Goal: Task Accomplishment & Management: Manage account settings

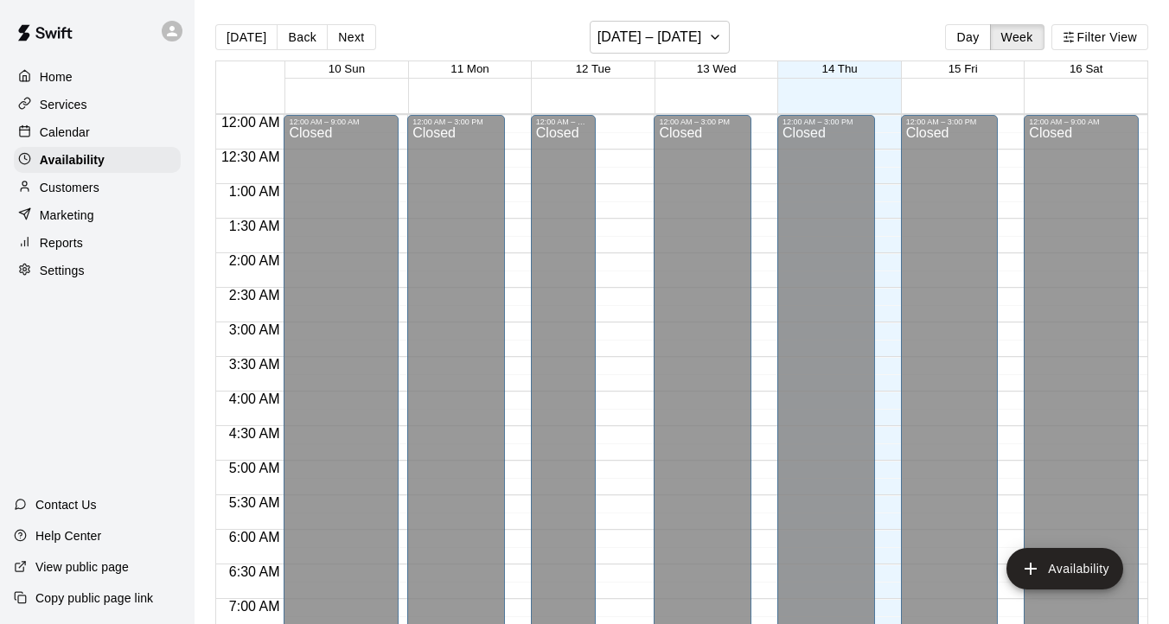
scroll to position [669, 0]
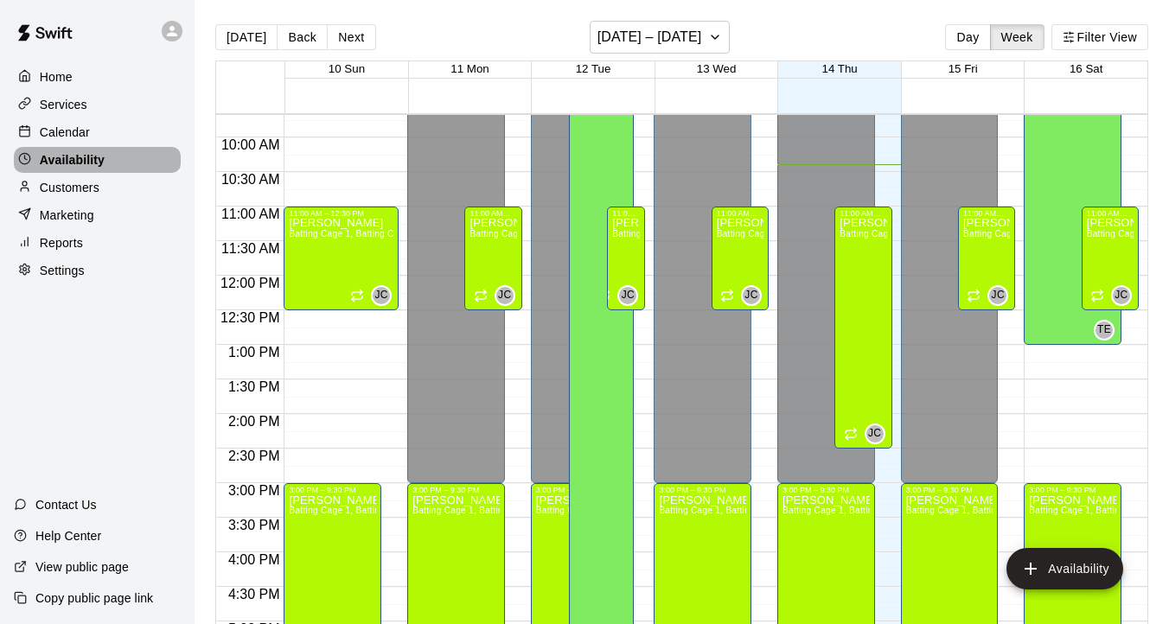
click at [54, 156] on p "Availability" at bounding box center [72, 159] width 65 height 17
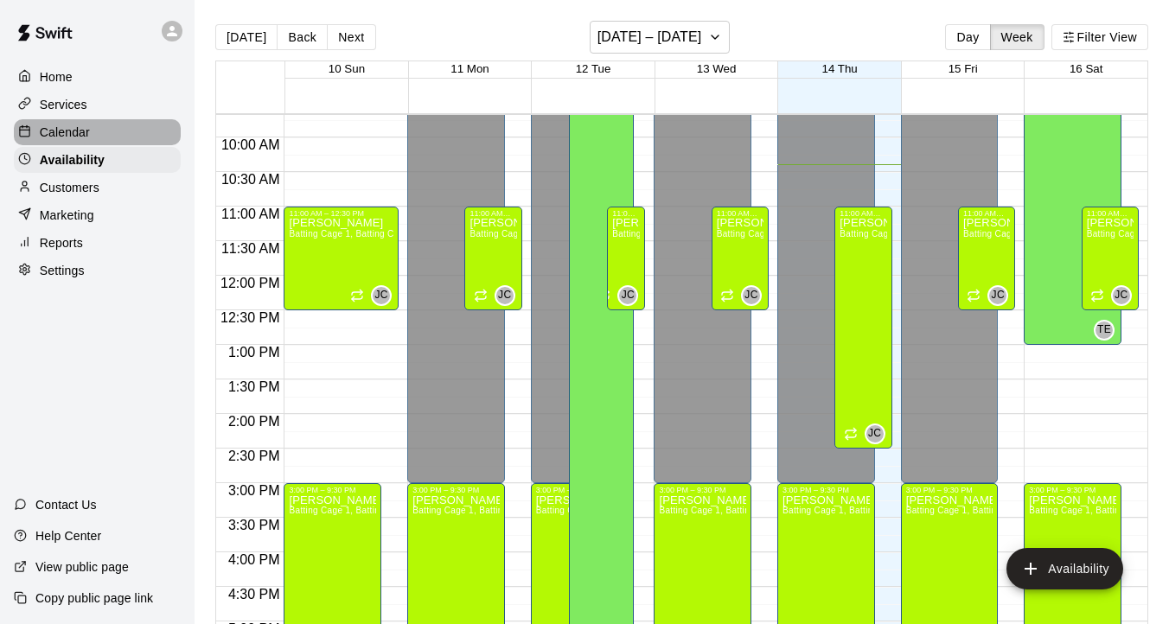
click at [59, 131] on p "Calendar" at bounding box center [65, 132] width 50 height 17
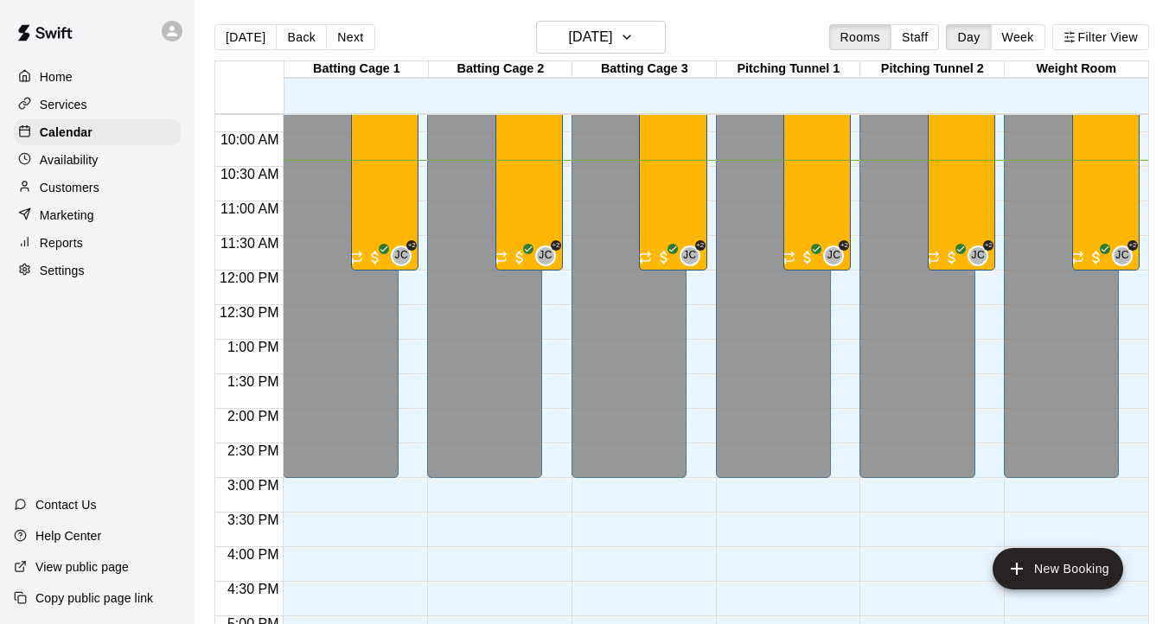
scroll to position [460, 0]
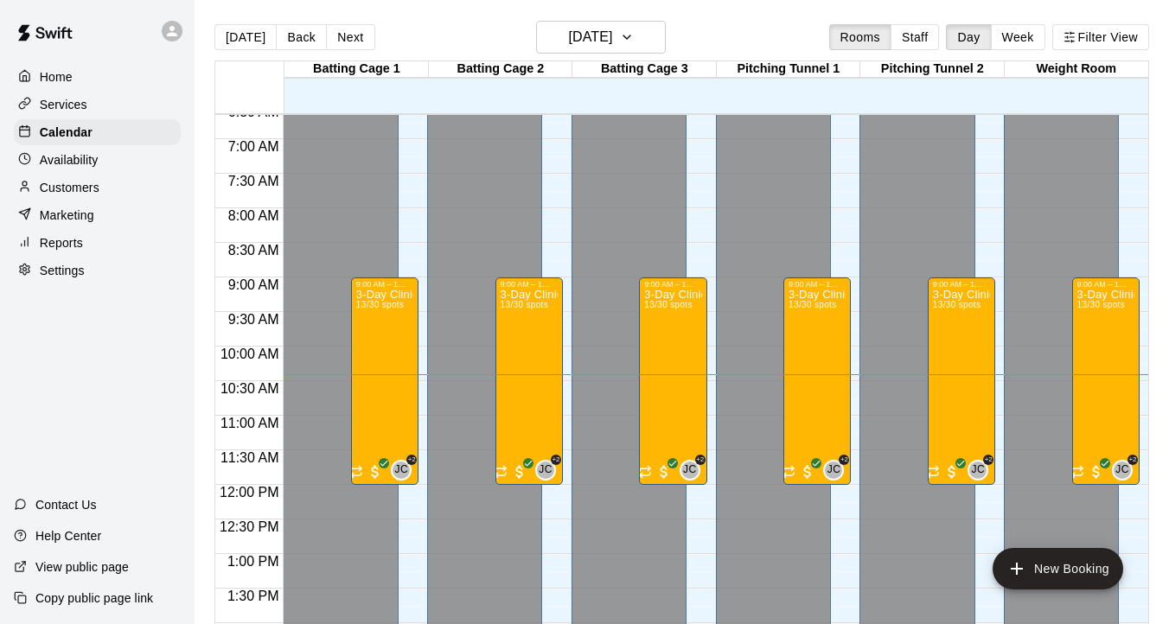
click at [41, 83] on p "Home" at bounding box center [56, 76] width 33 height 17
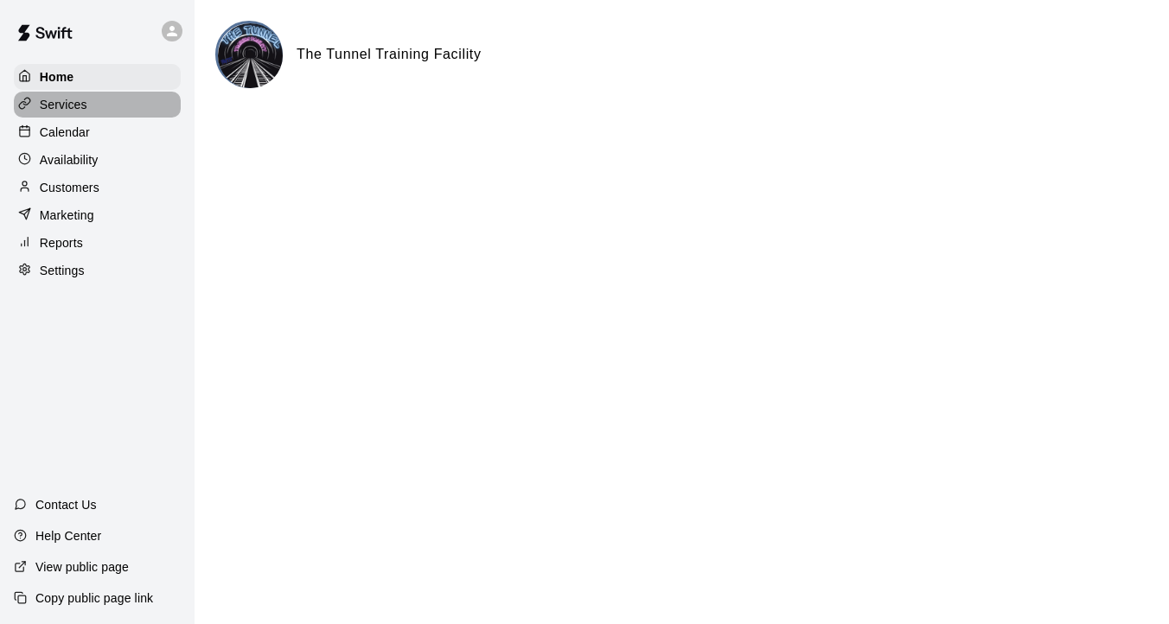
click at [76, 113] on div "Services" at bounding box center [97, 105] width 167 height 26
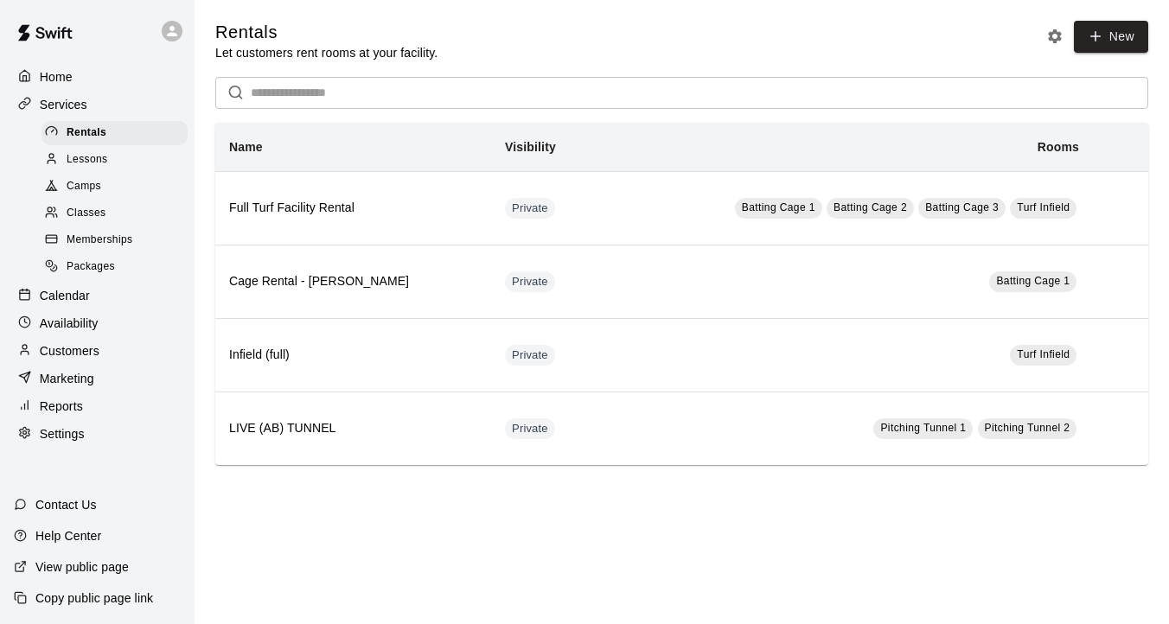
click at [80, 161] on span "Lessons" at bounding box center [87, 159] width 41 height 17
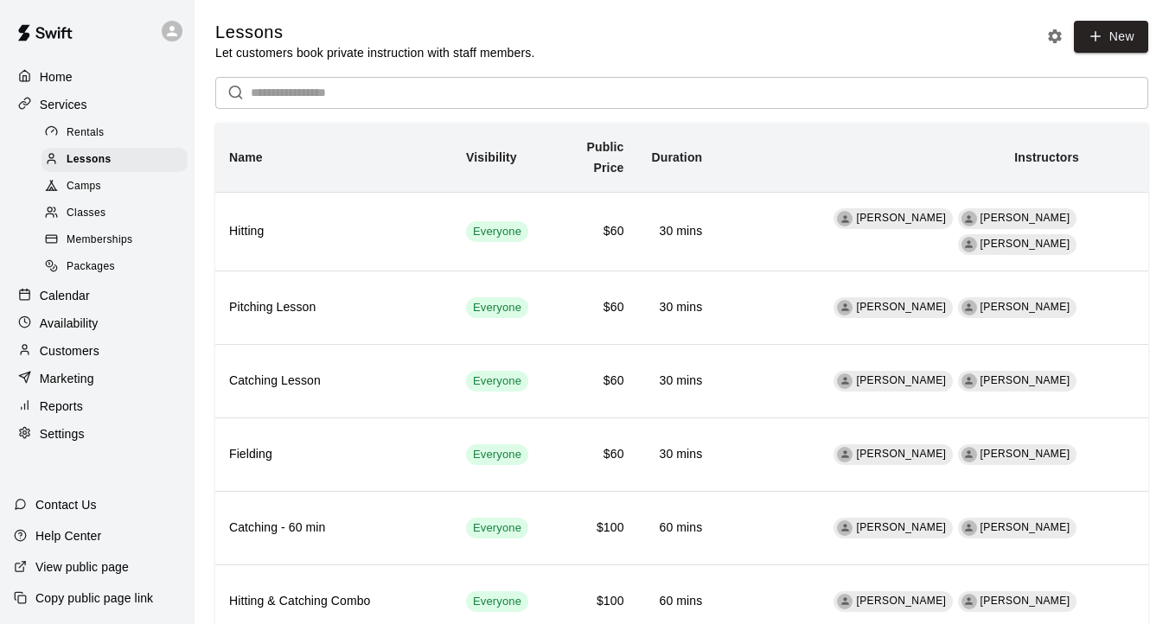
click at [80, 191] on span "Camps" at bounding box center [84, 186] width 35 height 17
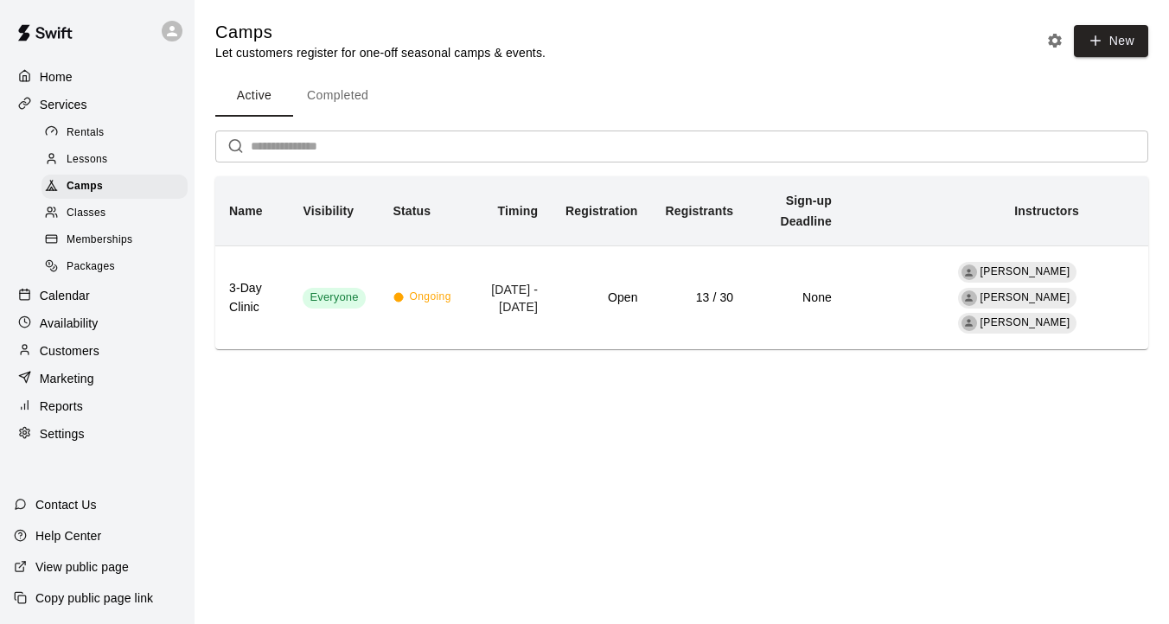
click at [81, 215] on span "Classes" at bounding box center [86, 213] width 39 height 17
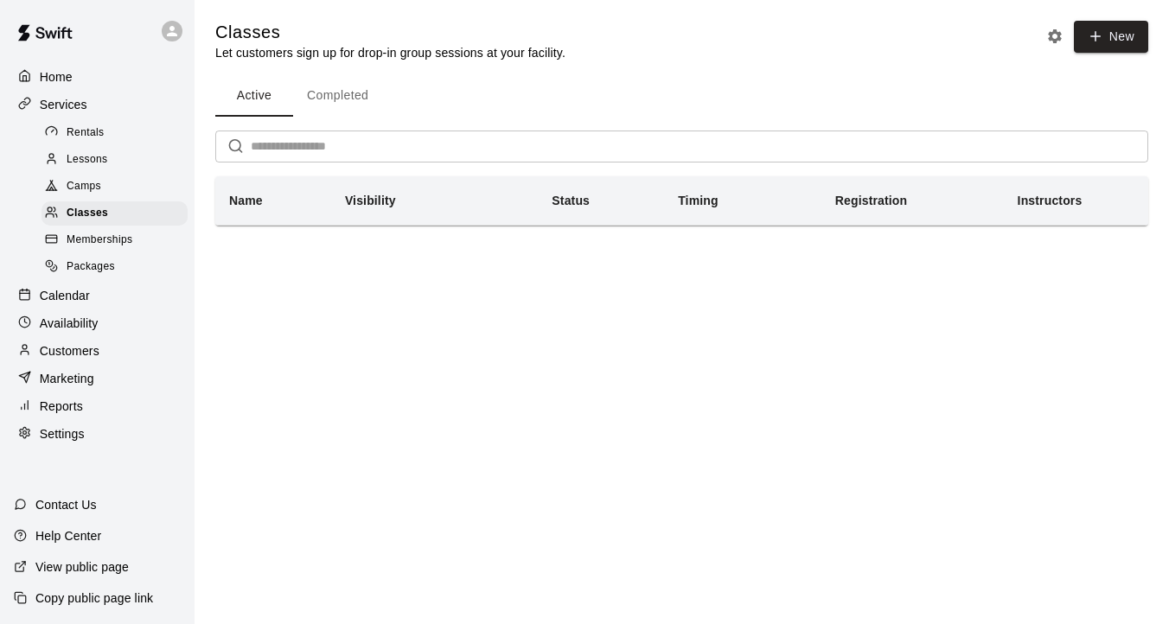
click at [78, 304] on div "Calendar" at bounding box center [97, 296] width 167 height 26
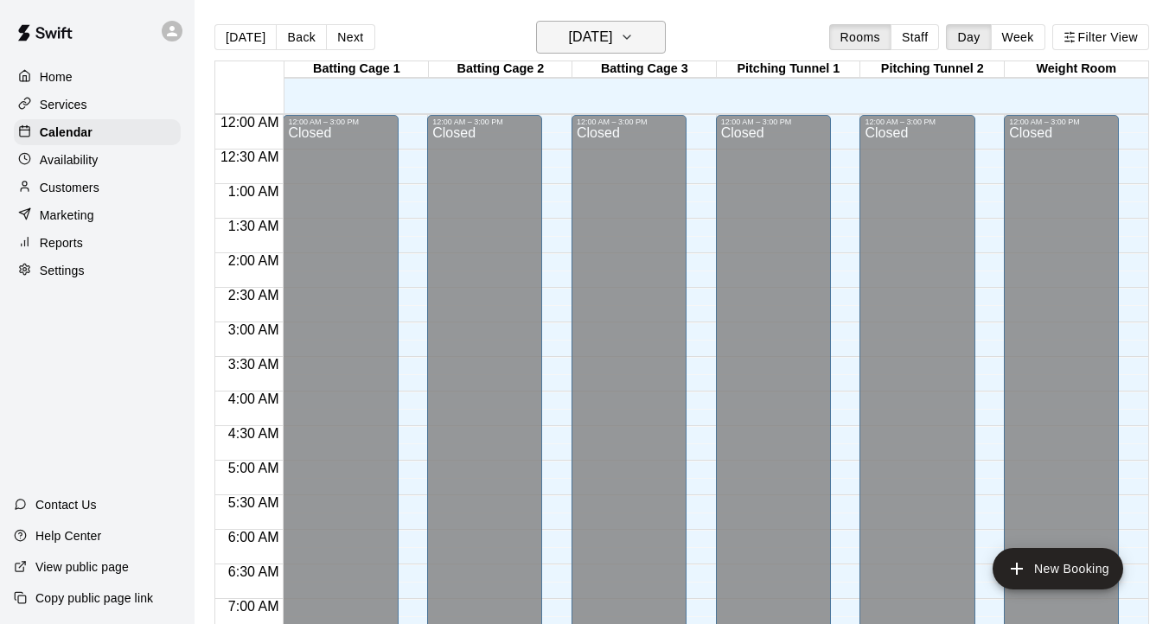
click at [641, 29] on button "Thursday Aug 14" at bounding box center [601, 37] width 130 height 33
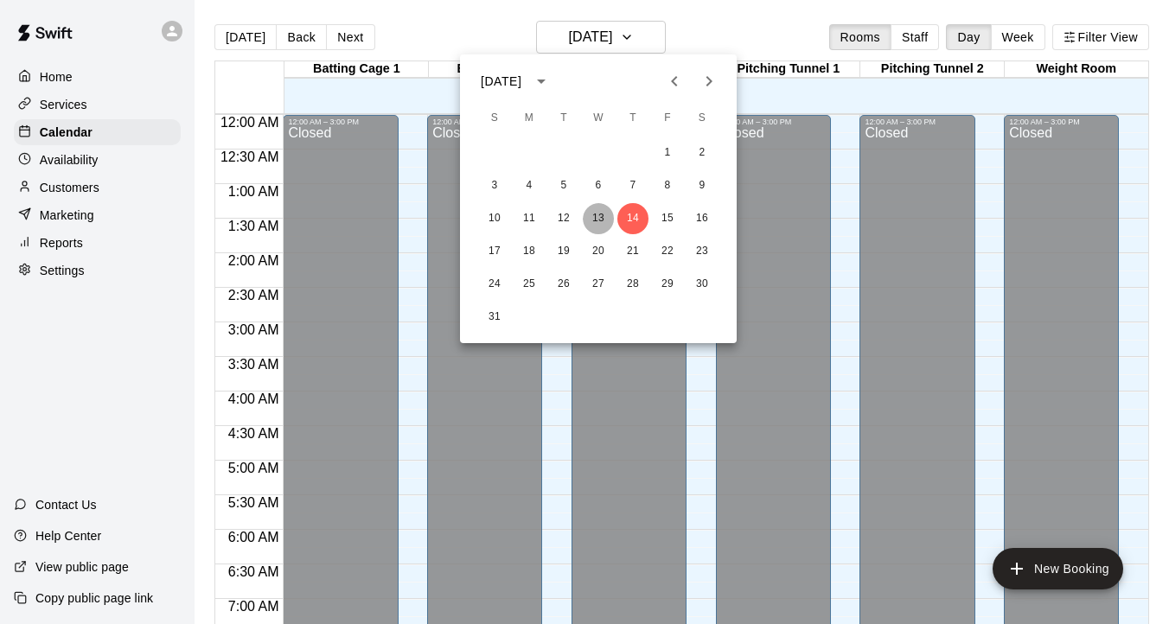
click at [602, 207] on button "13" at bounding box center [598, 218] width 31 height 31
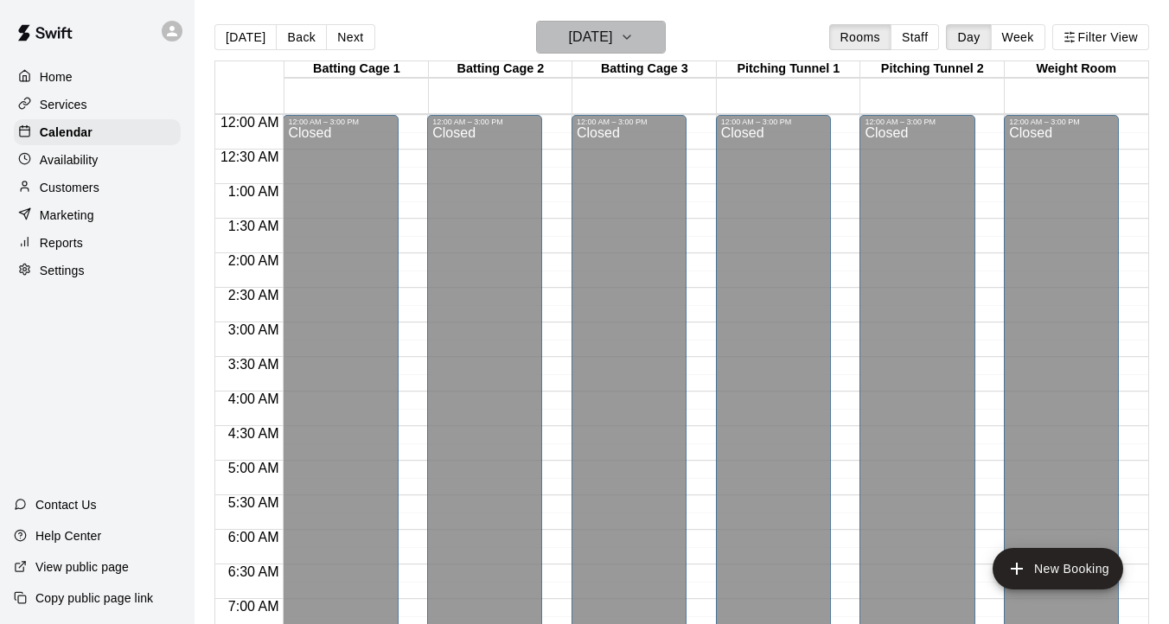
click at [654, 45] on button "Wednesday Aug 13" at bounding box center [601, 37] width 130 height 33
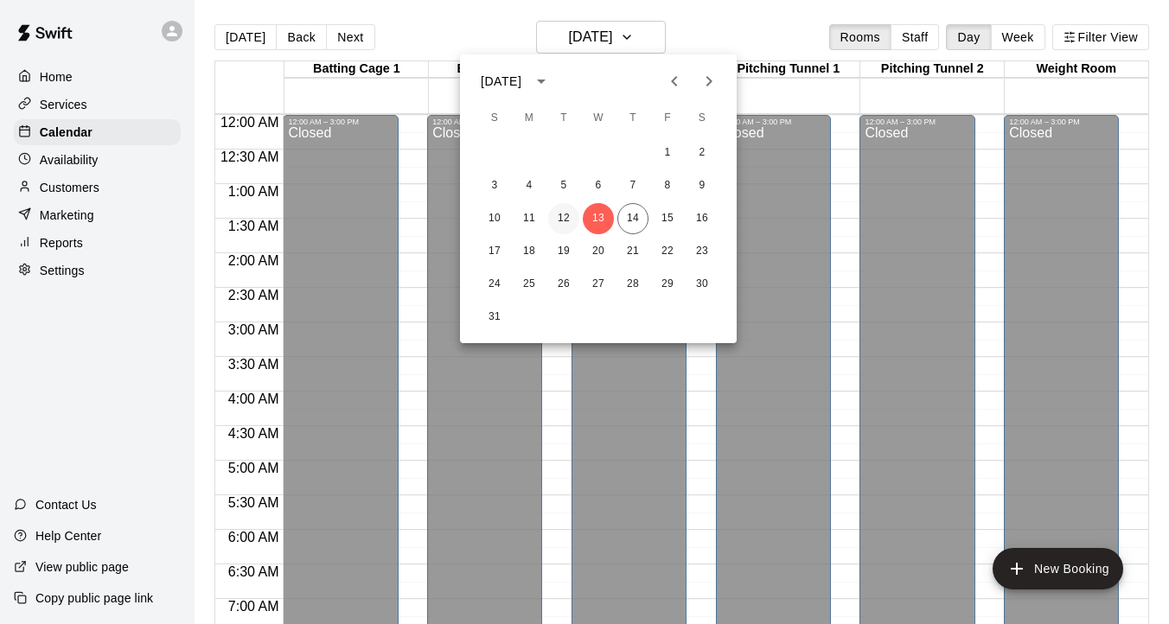
click at [564, 209] on button "12" at bounding box center [563, 218] width 31 height 31
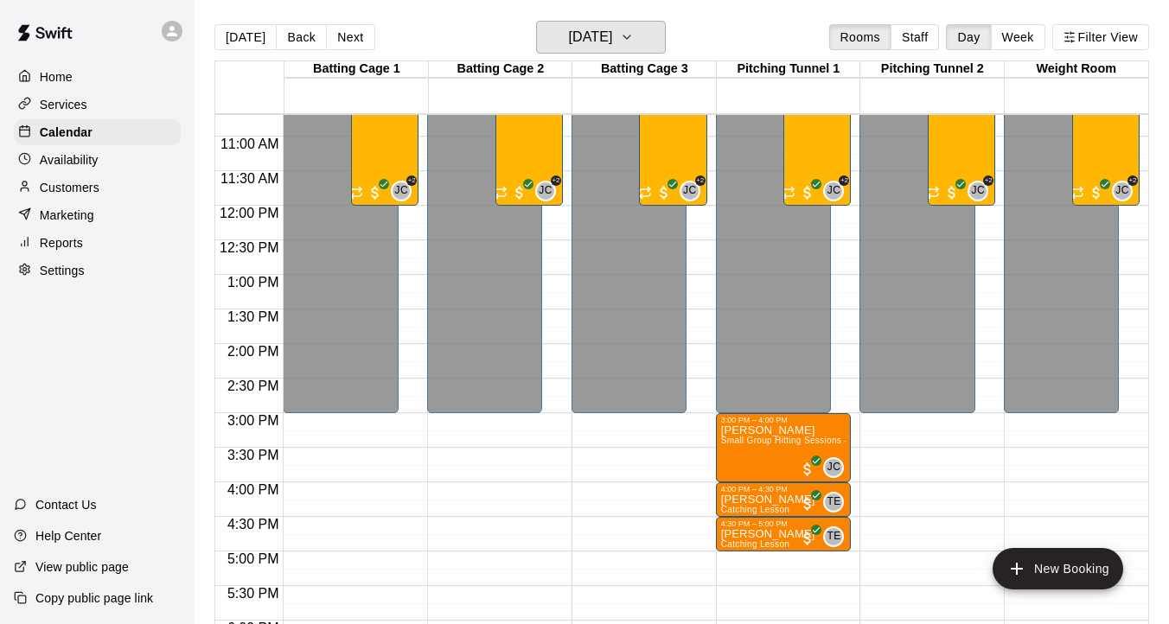
scroll to position [743, 0]
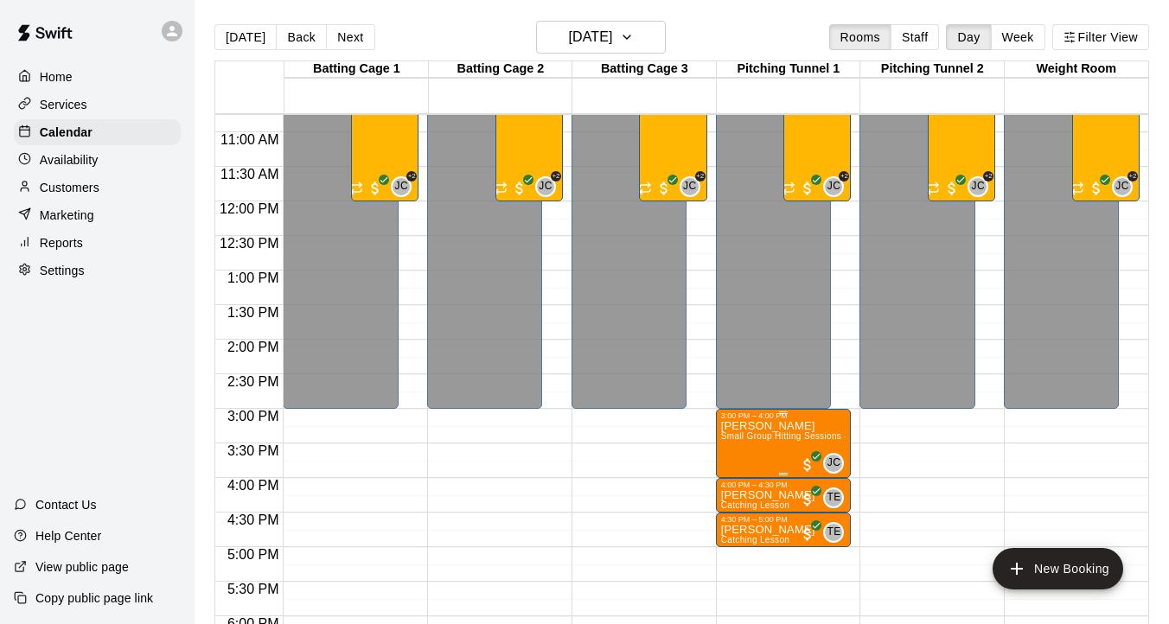
click at [792, 420] on div "3:00 PM – 4:00 PM" at bounding box center [783, 415] width 125 height 9
click at [735, 428] on icon "edit" at bounding box center [738, 429] width 21 height 21
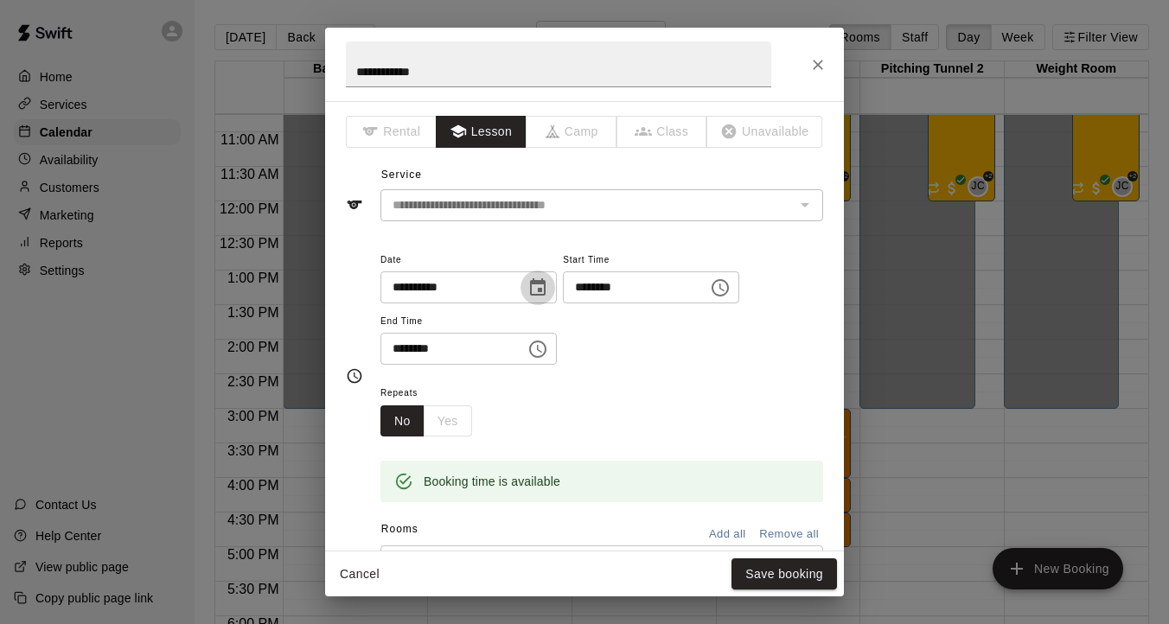
click at [539, 286] on icon "Choose date, selected date is Aug 12, 2025" at bounding box center [537, 287] width 21 height 21
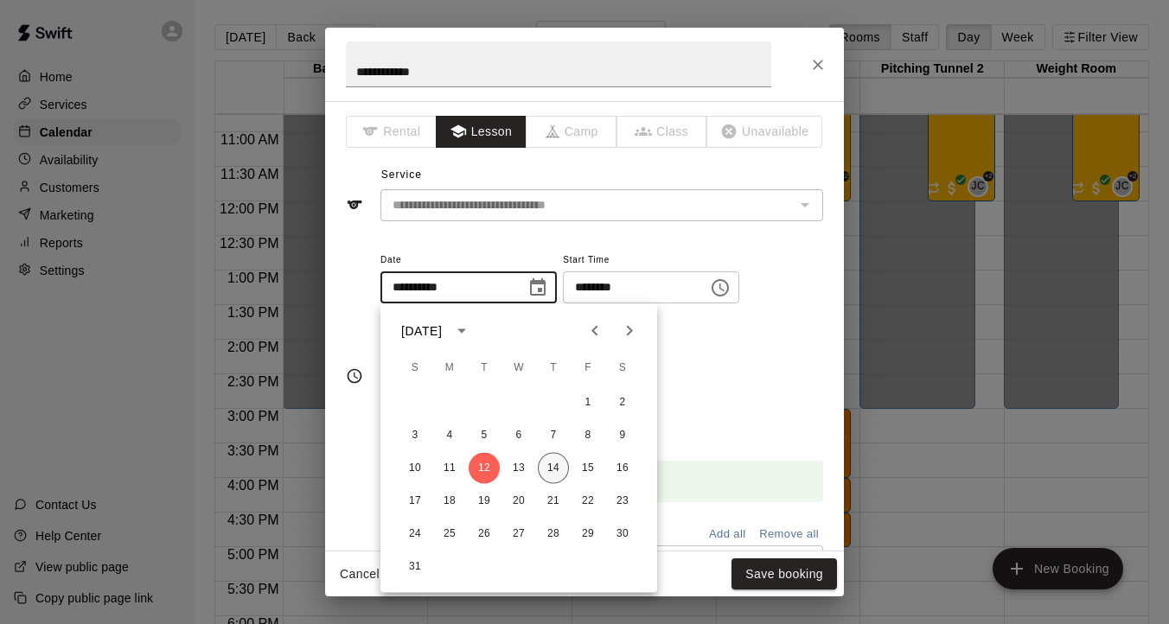
click at [552, 462] on button "14" at bounding box center [553, 468] width 31 height 31
type input "**********"
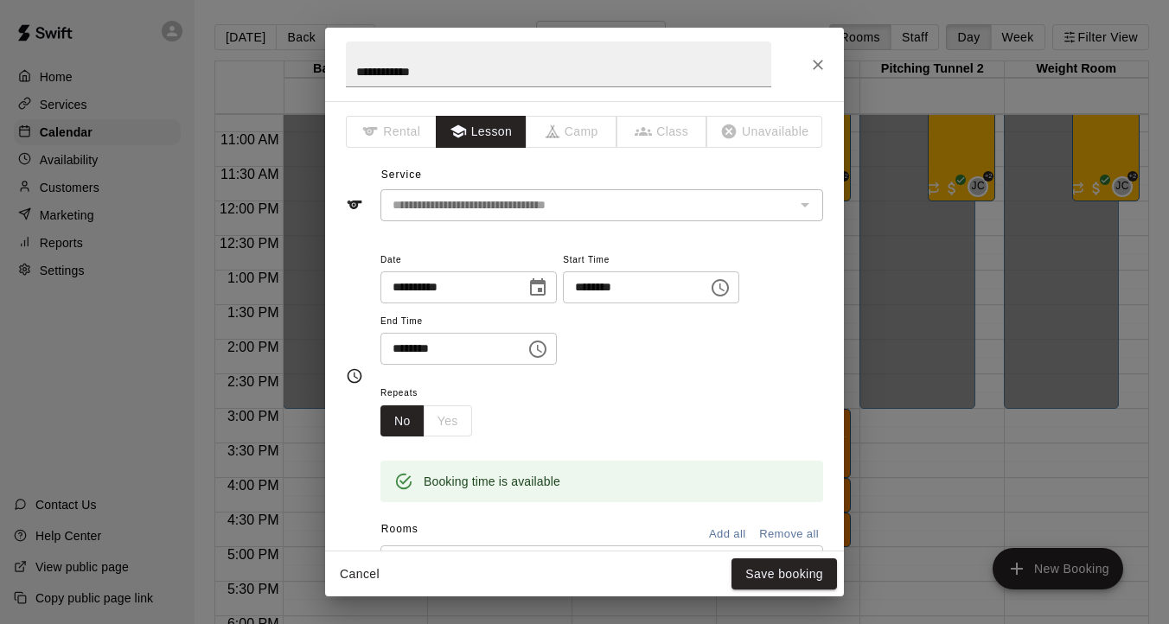
click at [730, 291] on icon "Choose time, selected time is 3:00 PM" at bounding box center [720, 287] width 21 height 21
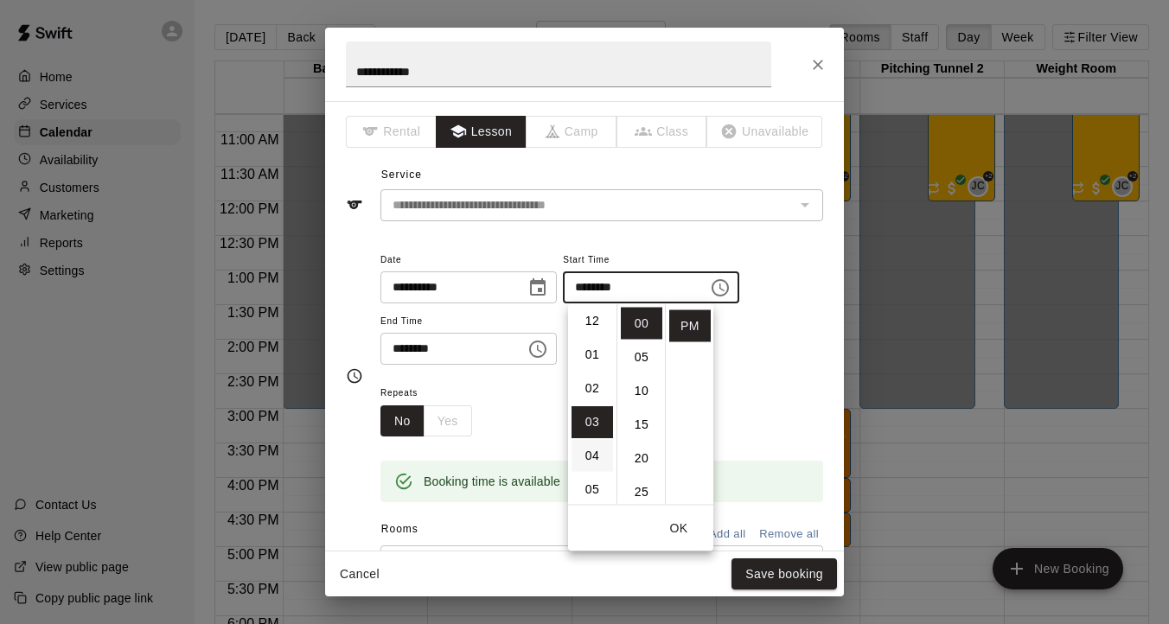
scroll to position [0, 0]
click at [586, 326] on li "12" at bounding box center [591, 324] width 41 height 32
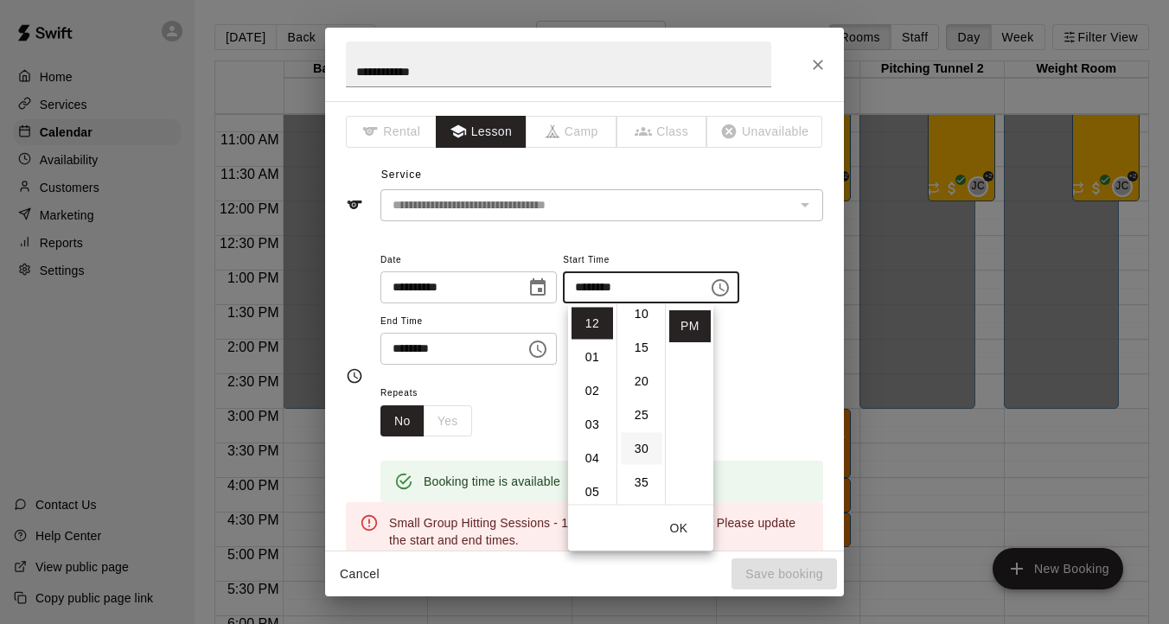
click at [642, 449] on li "30" at bounding box center [641, 449] width 41 height 32
type input "********"
click at [678, 530] on button "OK" at bounding box center [678, 529] width 55 height 32
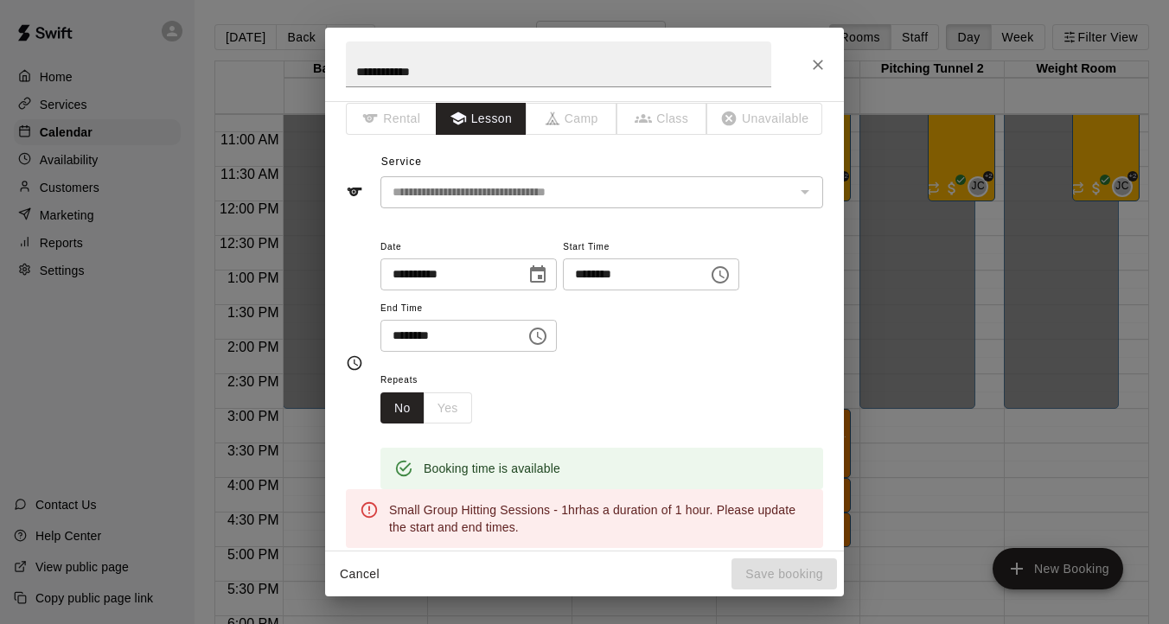
scroll to position [0, 0]
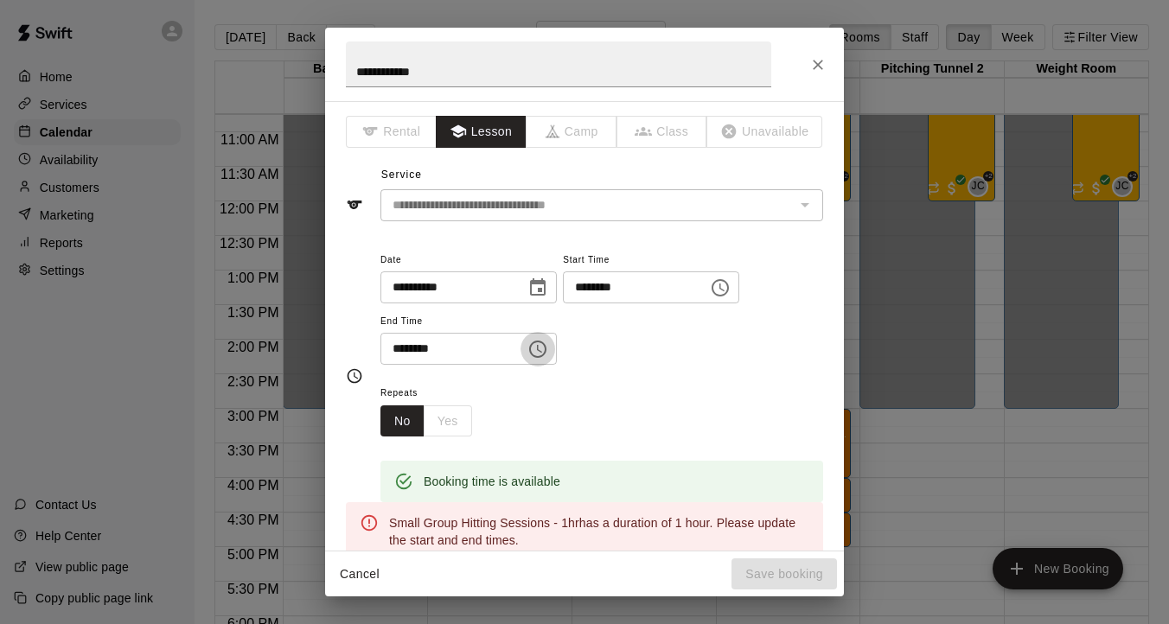
click at [555, 347] on button "Choose time, selected time is 4:00 PM" at bounding box center [537, 349] width 35 height 35
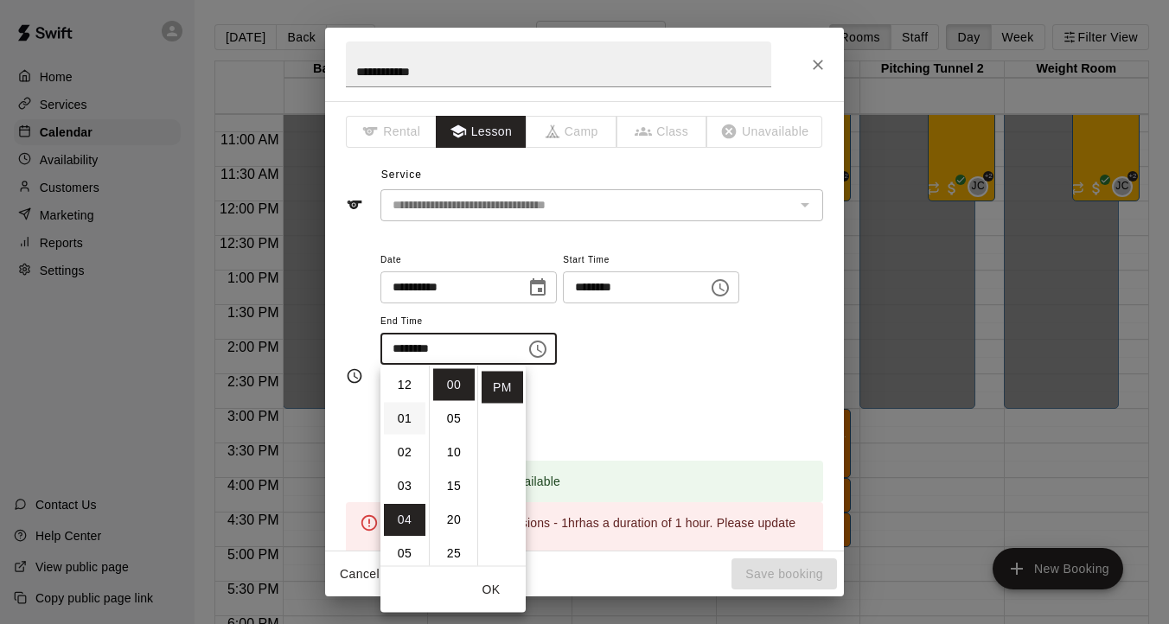
click at [409, 418] on li "01" at bounding box center [404, 419] width 41 height 32
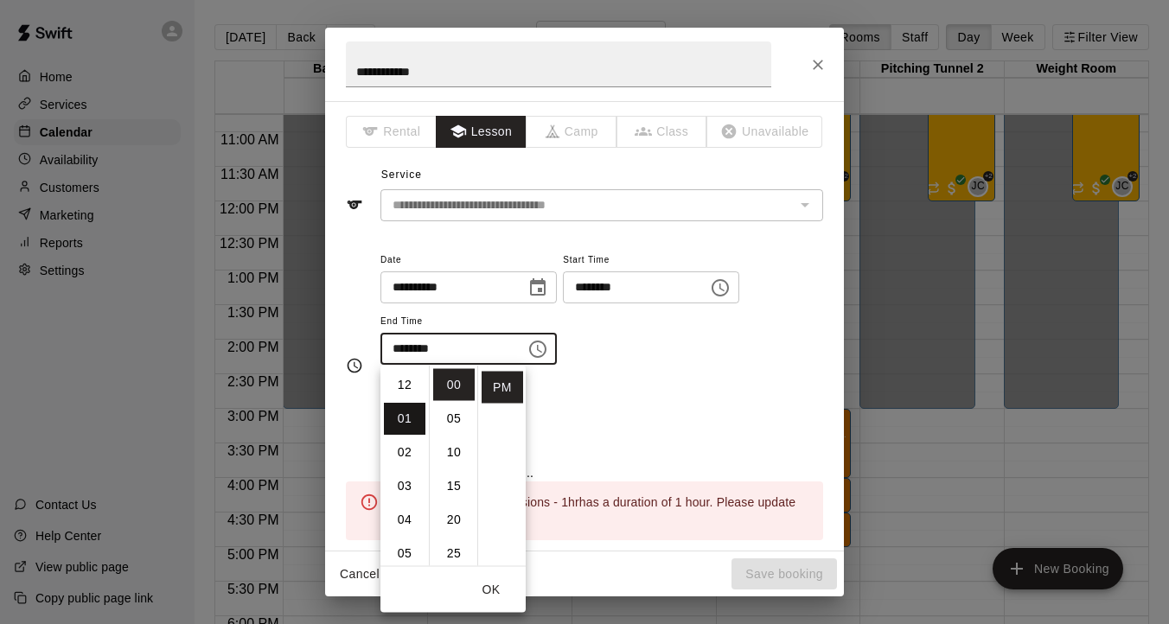
scroll to position [34, 0]
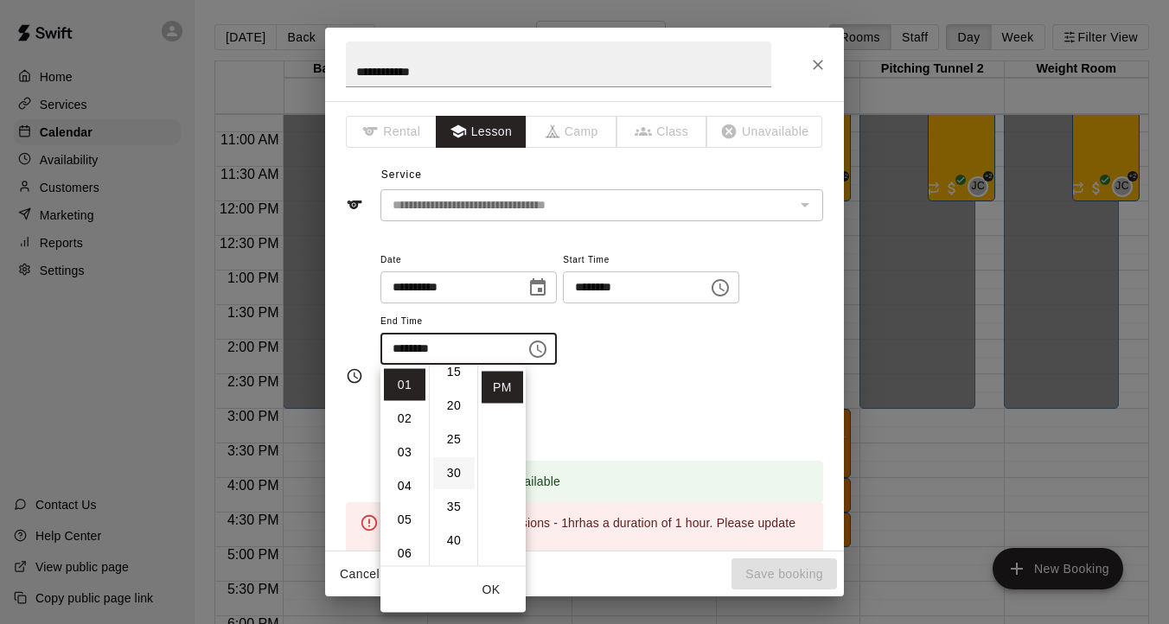
click at [444, 476] on li "30" at bounding box center [453, 473] width 41 height 32
type input "********"
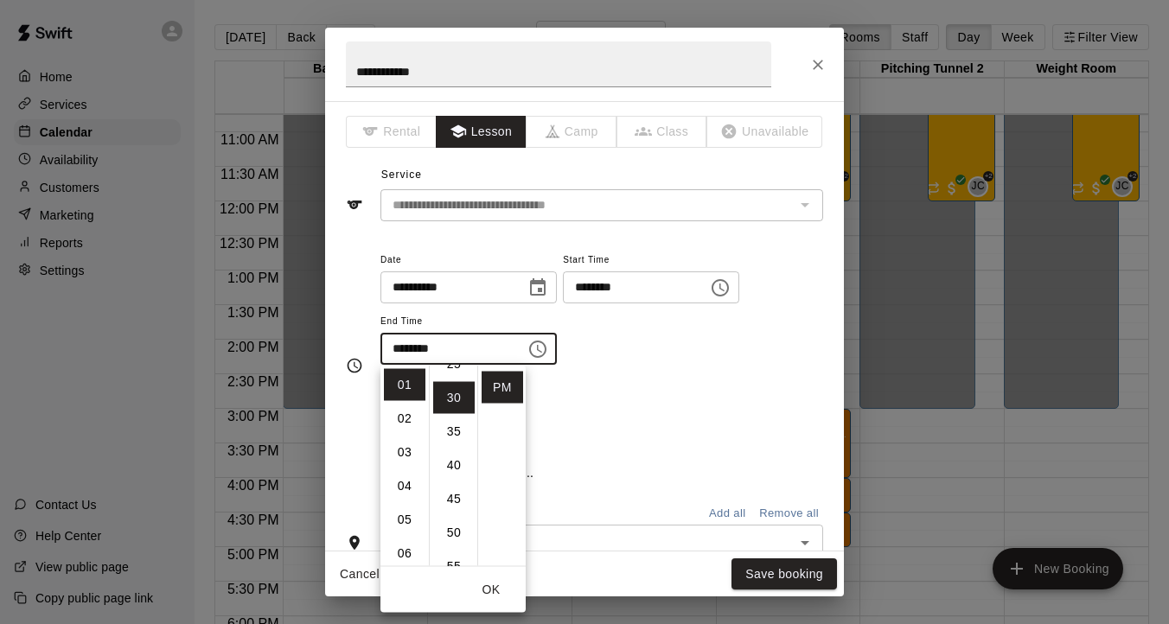
scroll to position [202, 0]
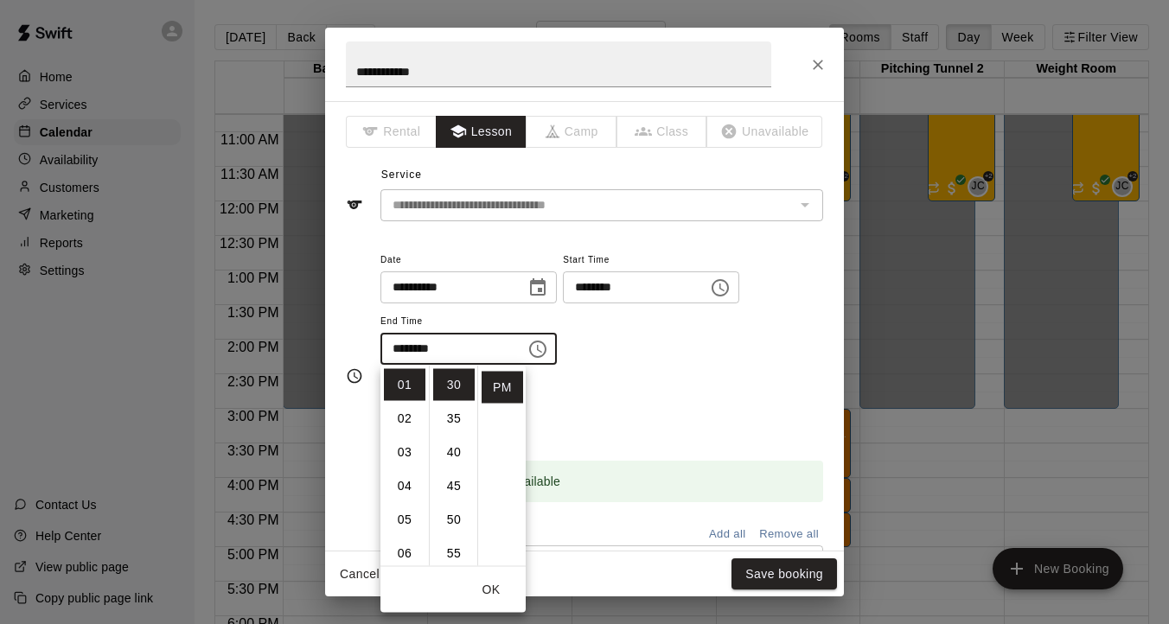
click at [490, 592] on button "OK" at bounding box center [490, 590] width 55 height 32
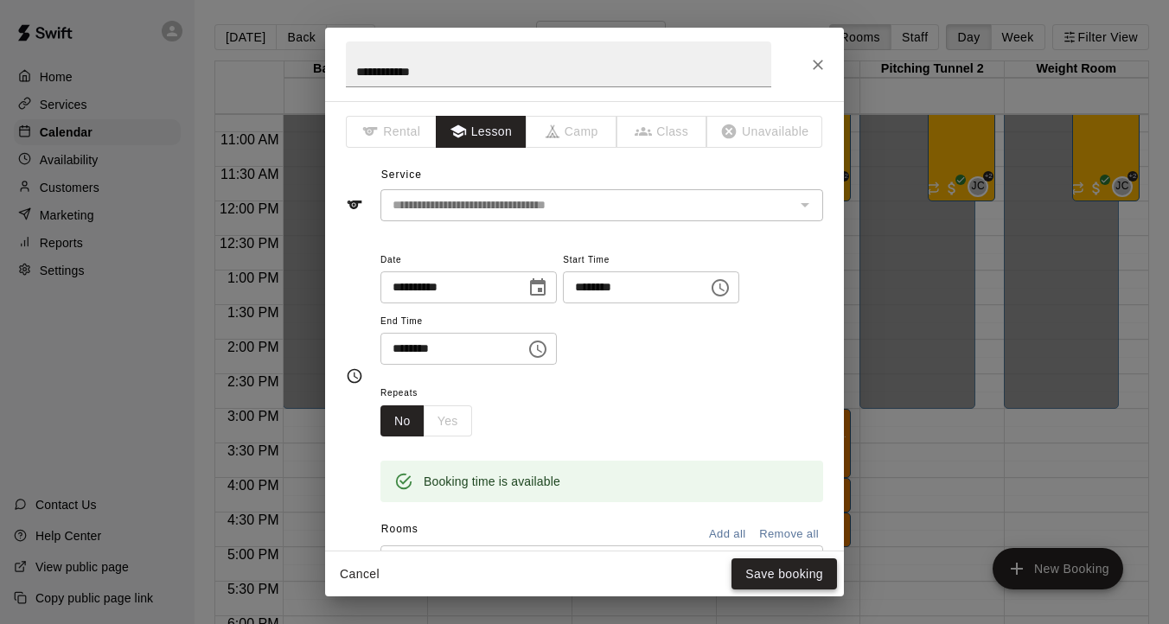
click at [790, 584] on button "Save booking" at bounding box center [783, 574] width 105 height 32
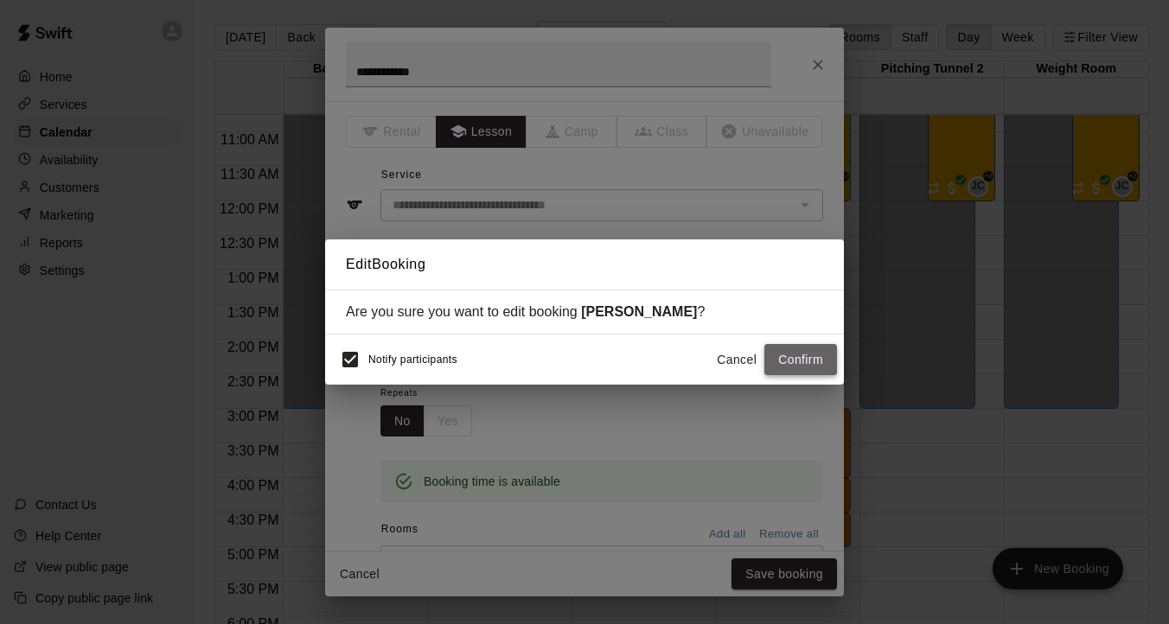
click at [795, 362] on button "Confirm" at bounding box center [800, 360] width 73 height 32
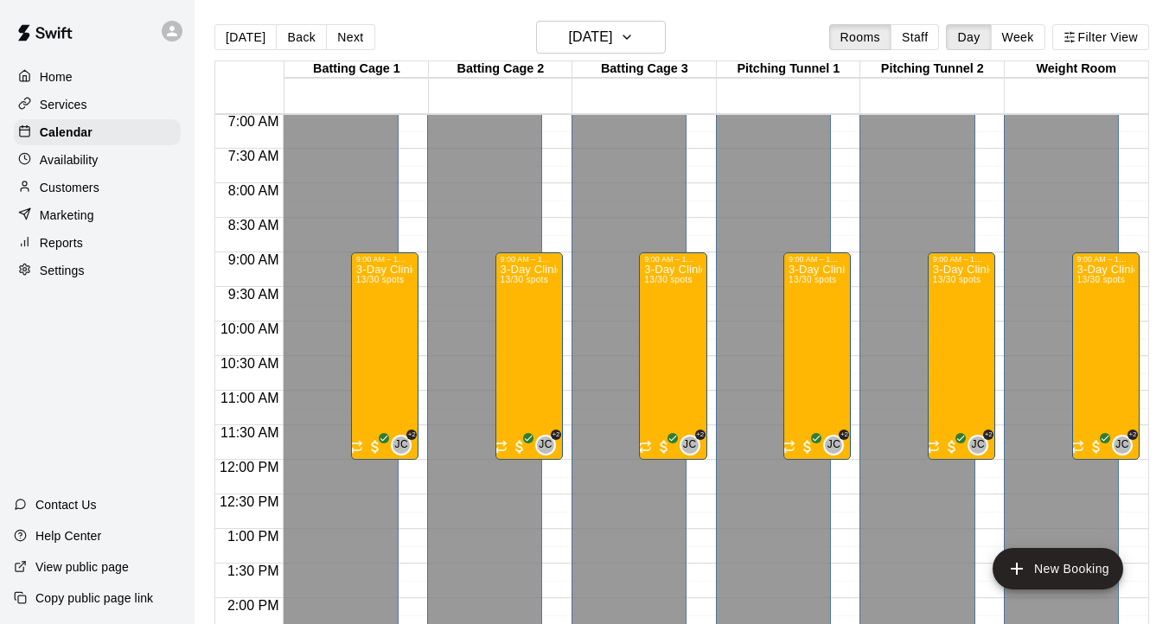
scroll to position [289, 0]
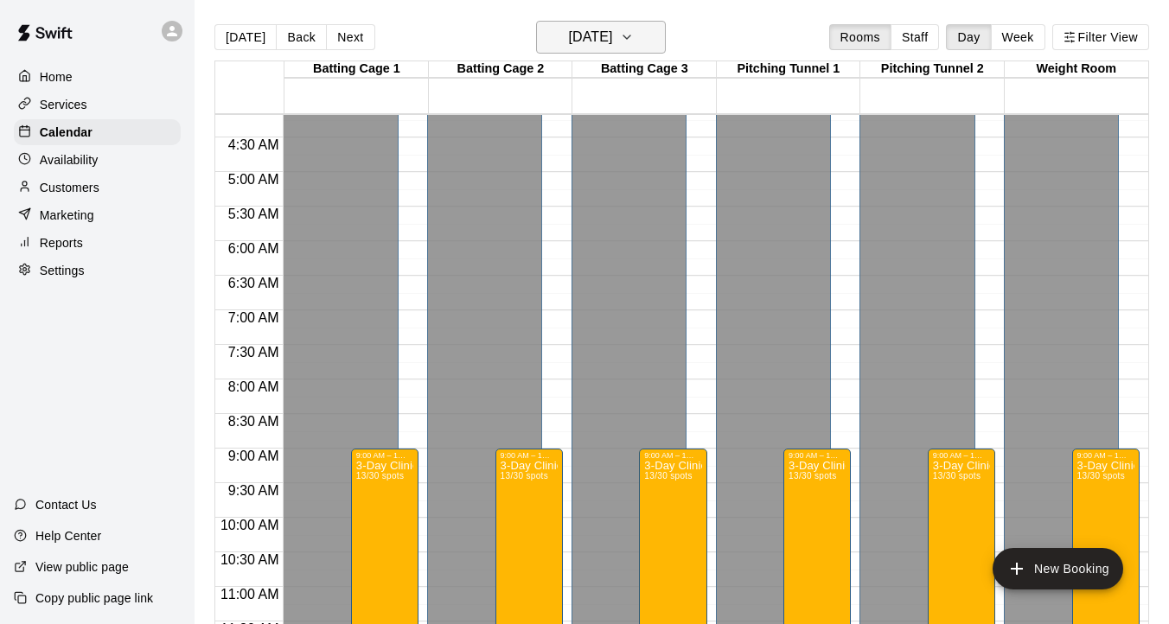
click at [666, 48] on button "Tuesday Aug 12" at bounding box center [601, 37] width 130 height 33
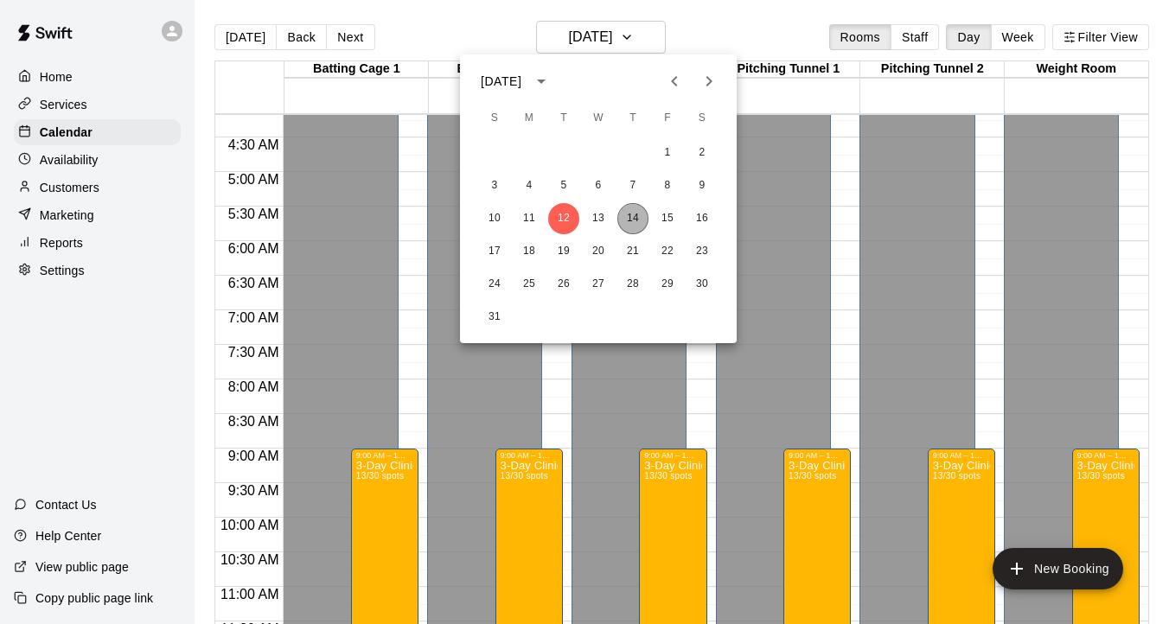
click at [630, 207] on button "14" at bounding box center [632, 218] width 31 height 31
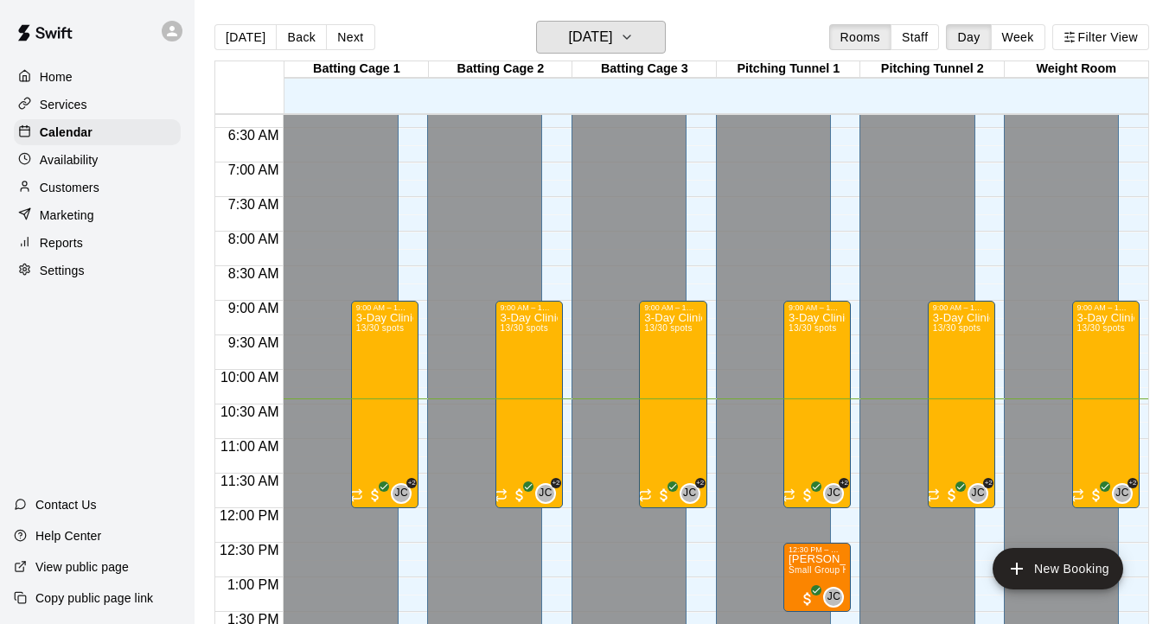
scroll to position [409, 0]
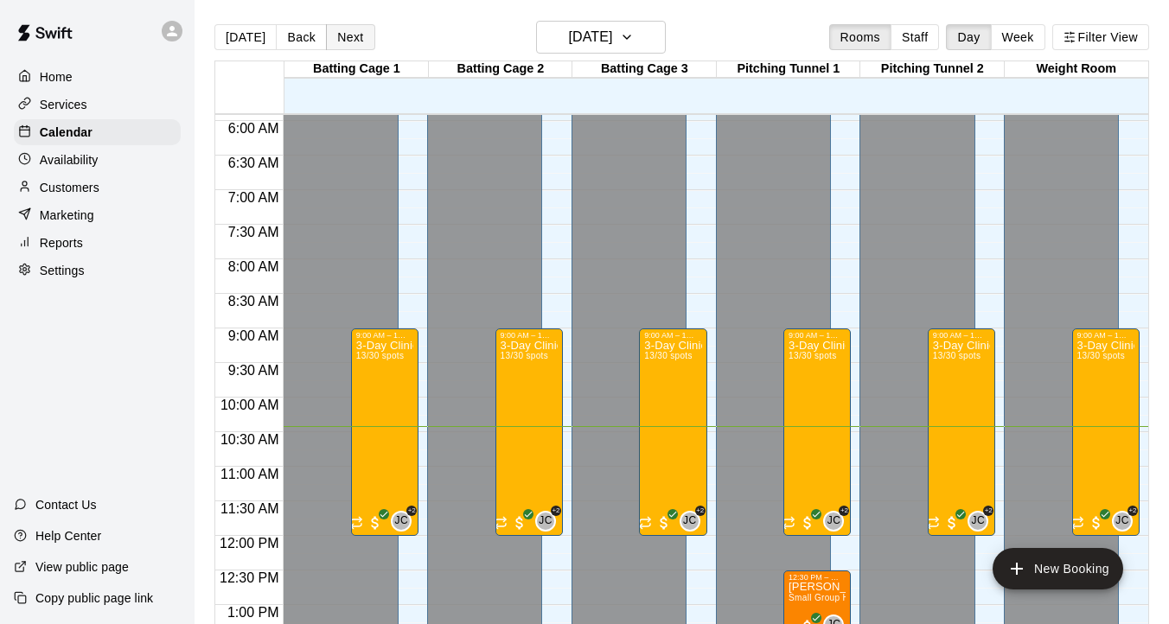
click at [364, 34] on button "Next" at bounding box center [350, 37] width 48 height 26
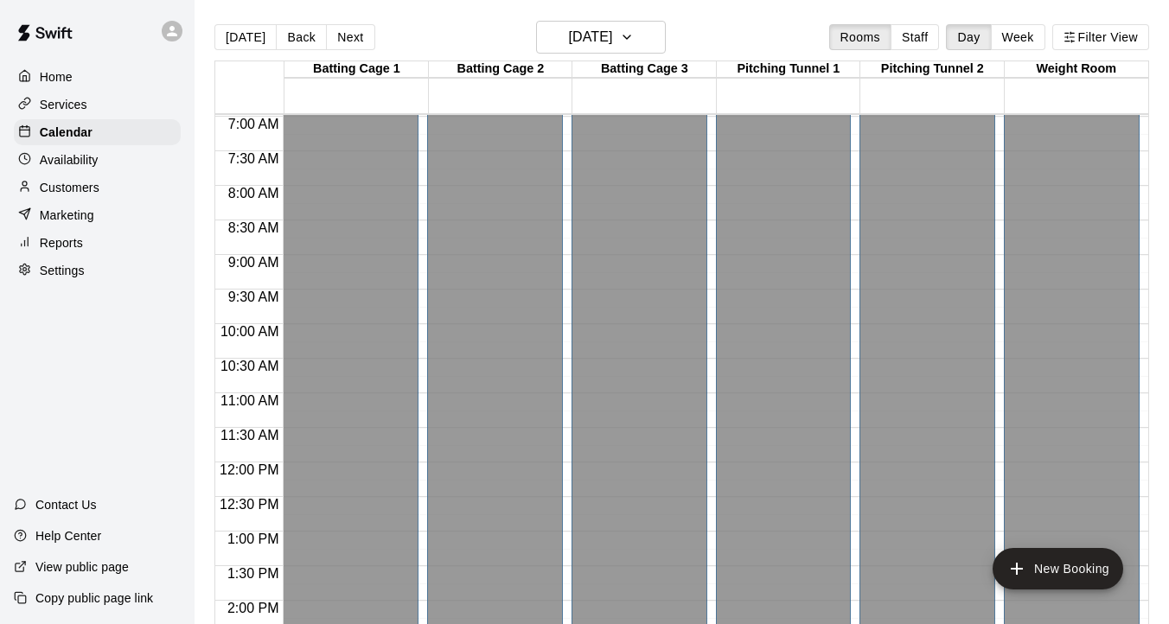
scroll to position [0, 0]
click at [57, 99] on p "Services" at bounding box center [64, 104] width 48 height 17
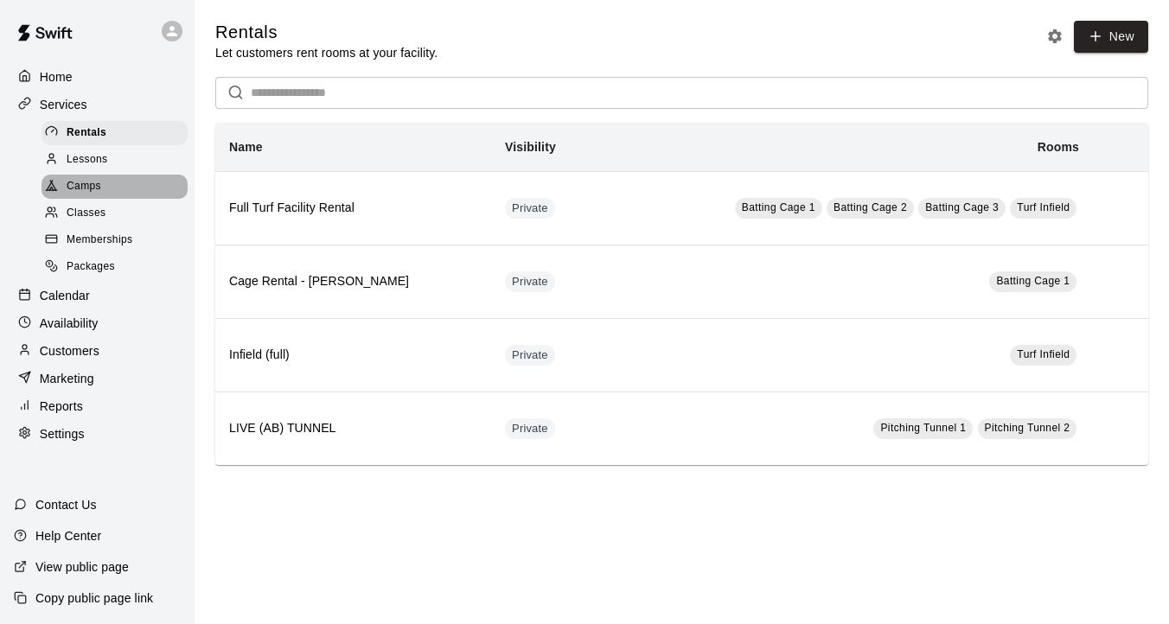
click at [88, 193] on span "Camps" at bounding box center [84, 186] width 35 height 17
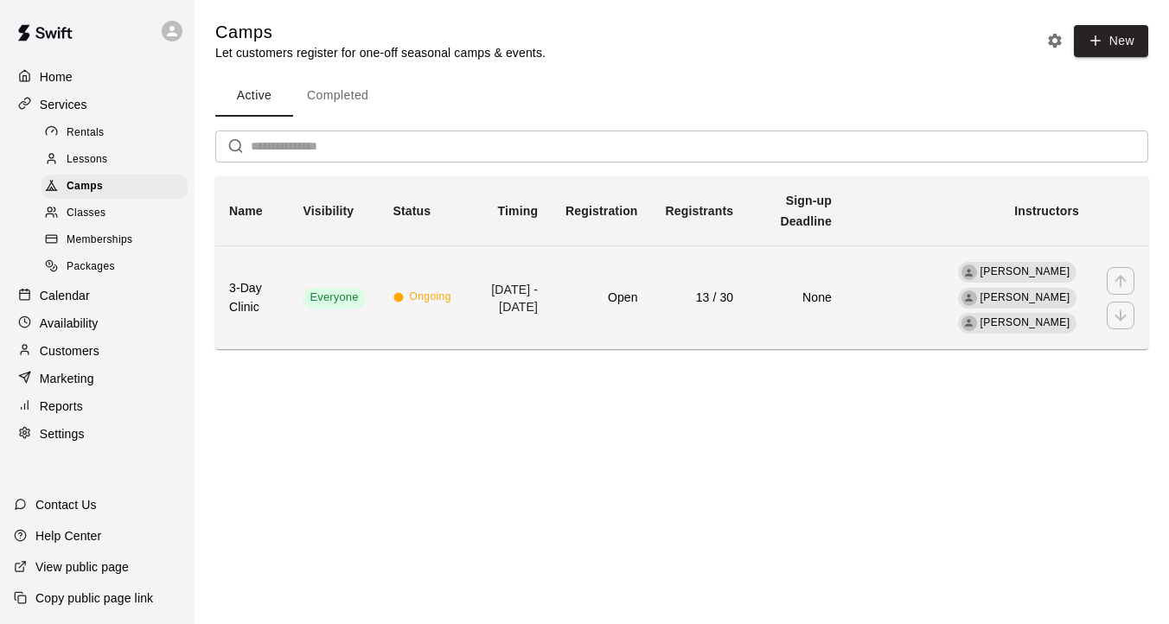
click at [738, 319] on td "13 / 30" at bounding box center [700, 297] width 96 height 104
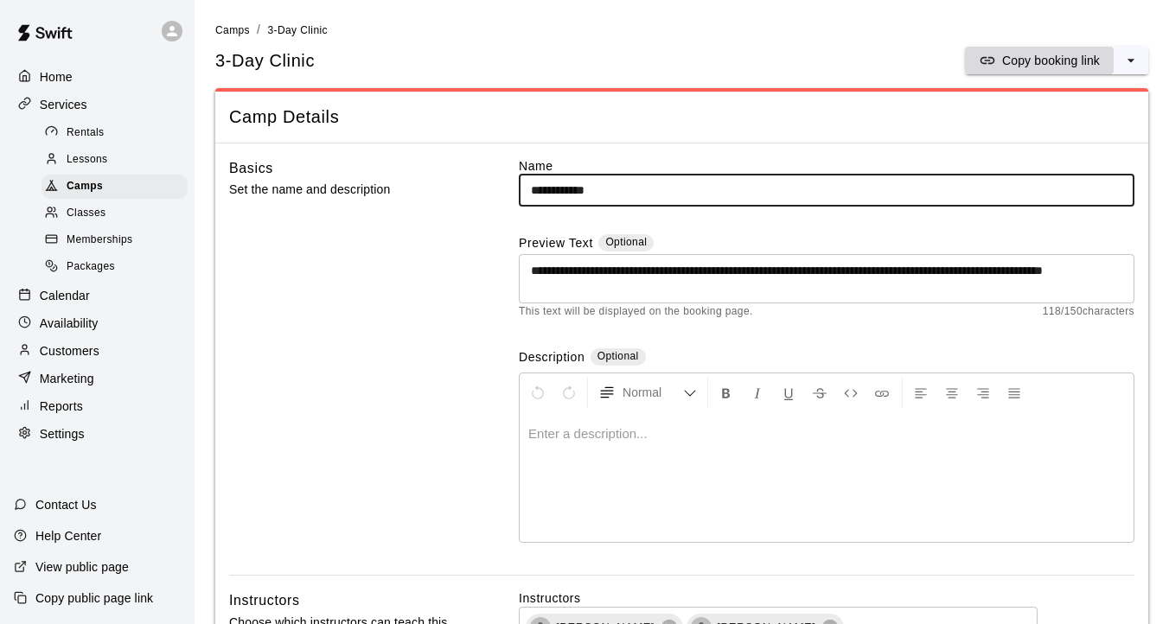
click at [1086, 60] on p "Copy booking link" at bounding box center [1051, 60] width 98 height 17
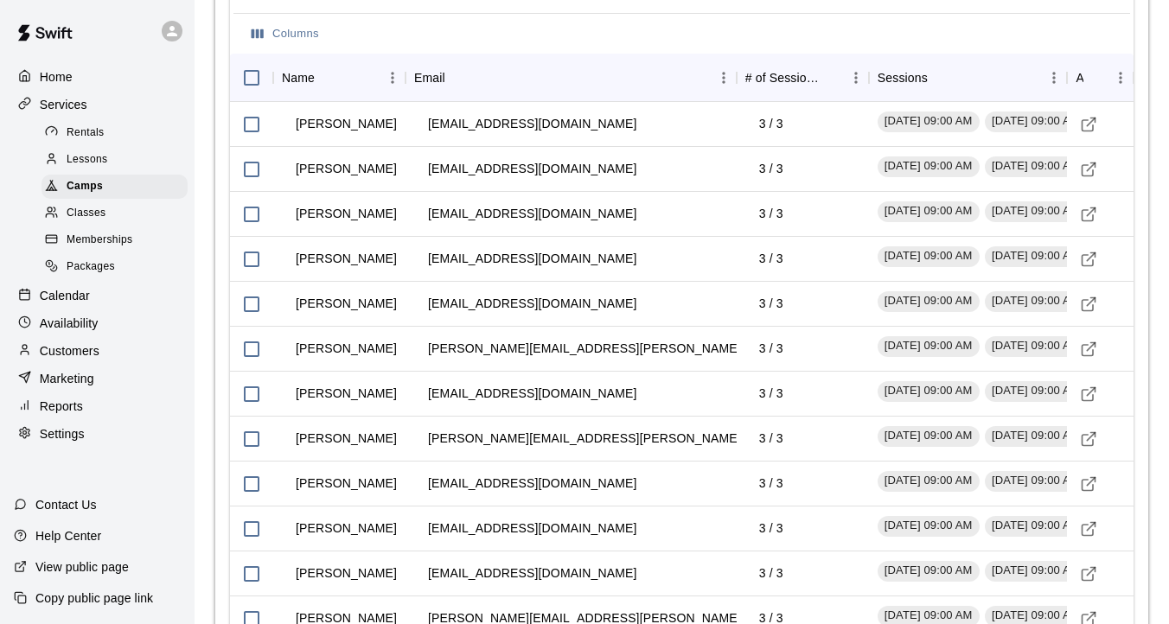
scroll to position [2027, 0]
